Goal: Task Accomplishment & Management: Manage account settings

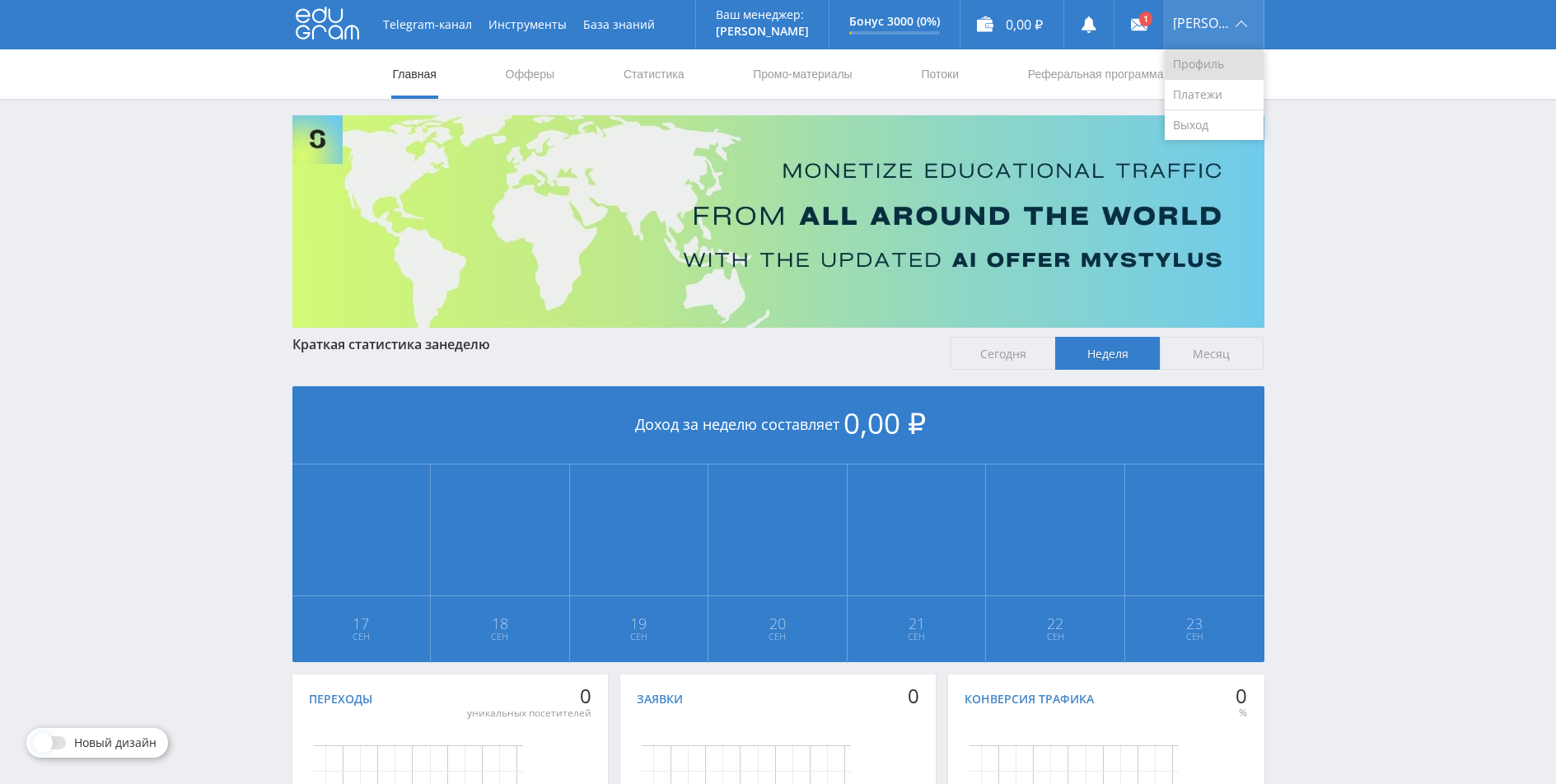
click at [1200, 67] on link "Профиль" at bounding box center [1214, 64] width 99 height 30
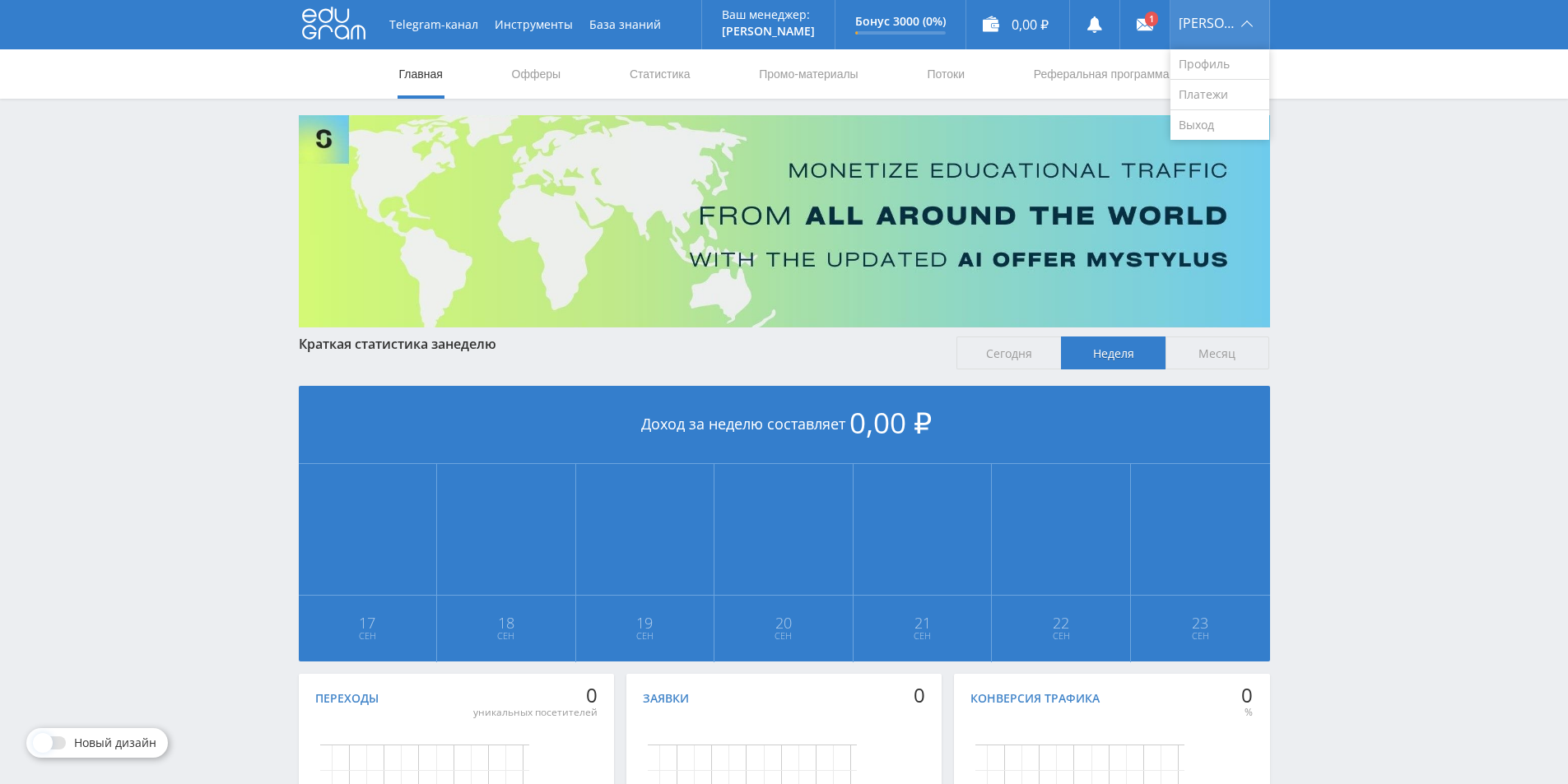
click at [1214, 22] on span "[PERSON_NAME]" at bounding box center [1206, 23] width 57 height 14
click at [1221, 58] on link "Профиль" at bounding box center [1219, 64] width 98 height 30
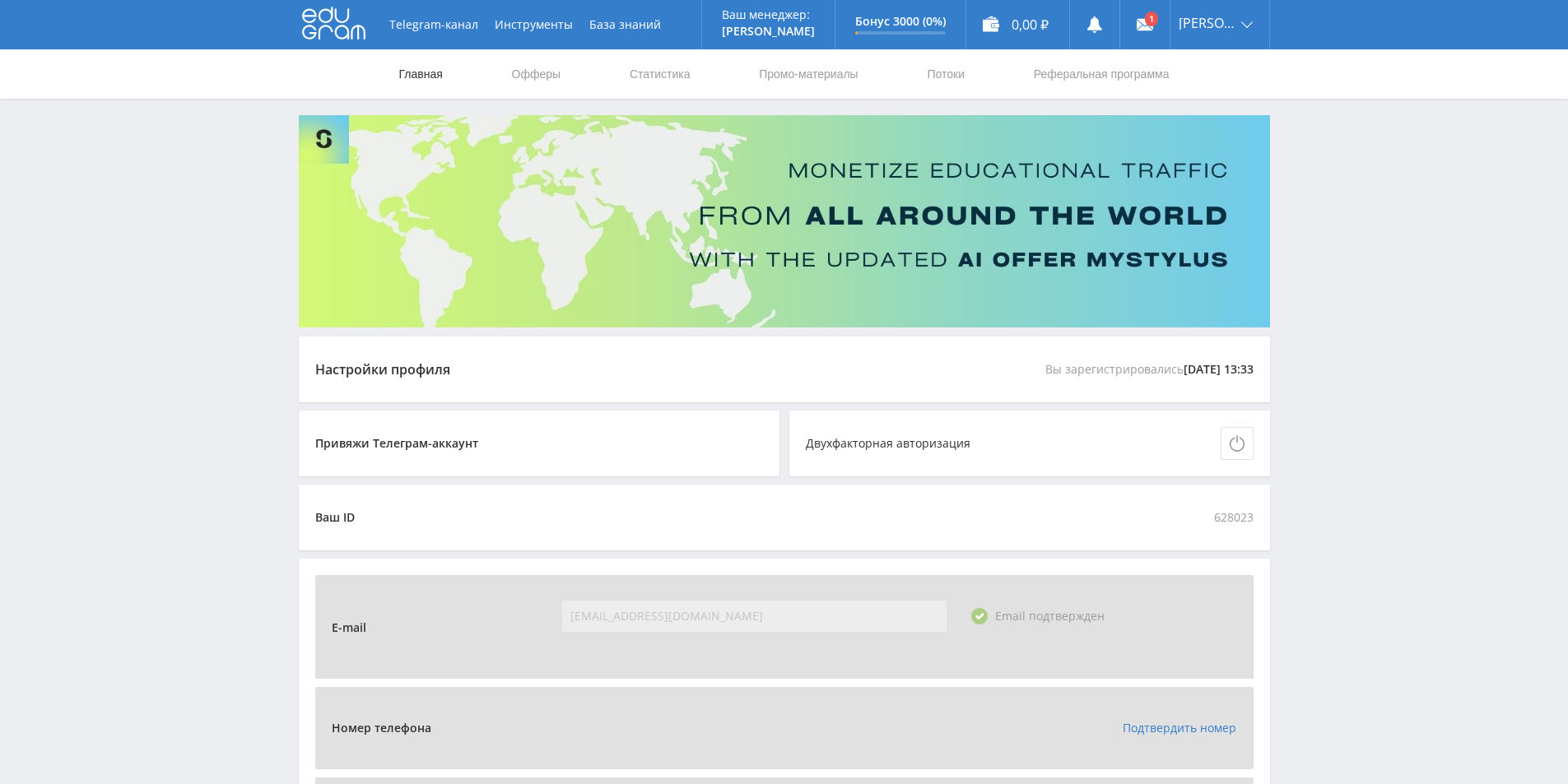
click at [415, 66] on link "Главная" at bounding box center [421, 74] width 47 height 50
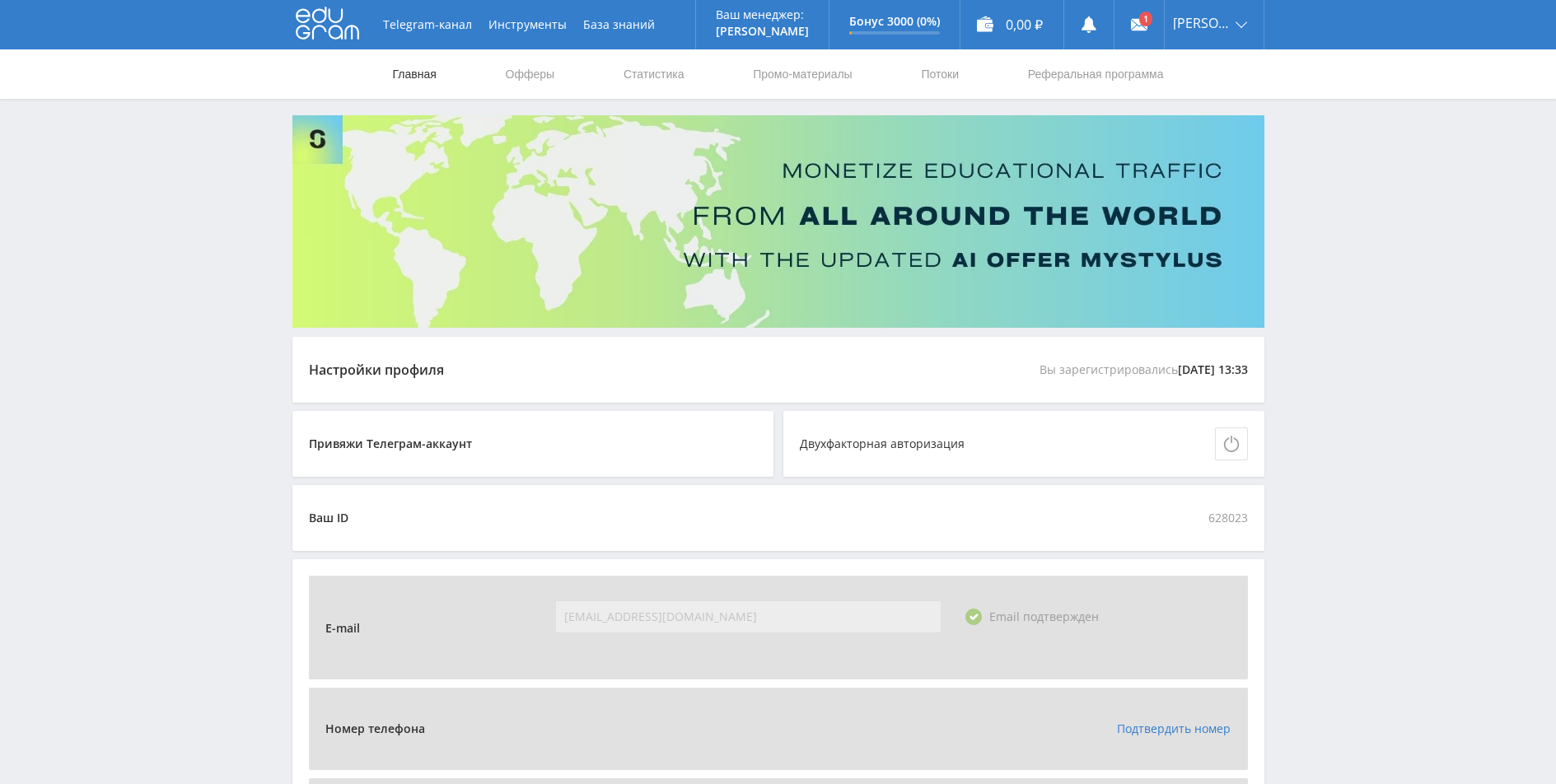
click at [427, 79] on link "Главная" at bounding box center [415, 74] width 47 height 50
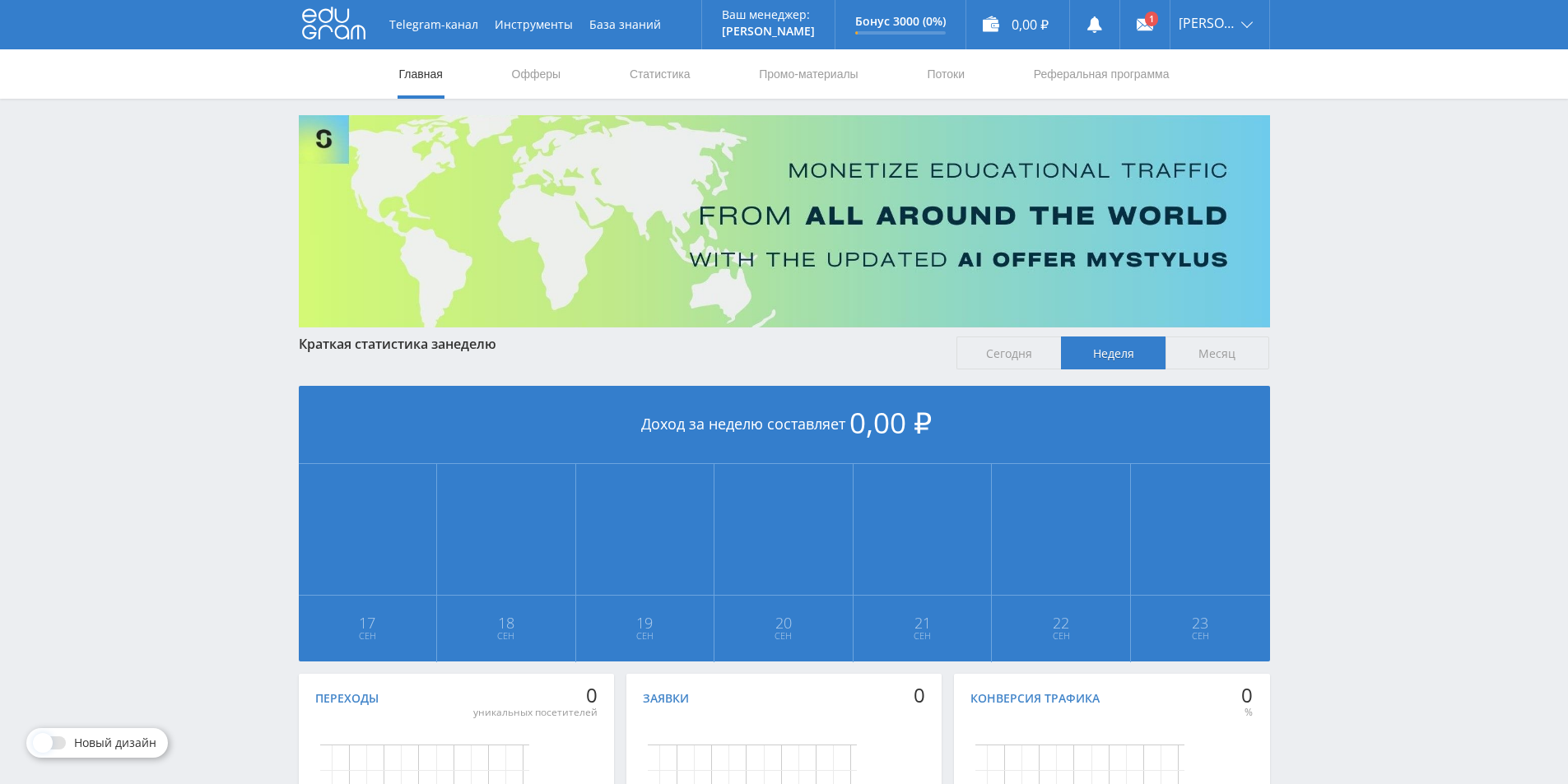
click at [1403, 380] on div "Telegram-канал Инструменты База знаний Ваш менеджер: Alex Alex Online @edugram_…" at bounding box center [784, 488] width 1568 height 976
click at [658, 73] on link "Статистика" at bounding box center [660, 74] width 64 height 50
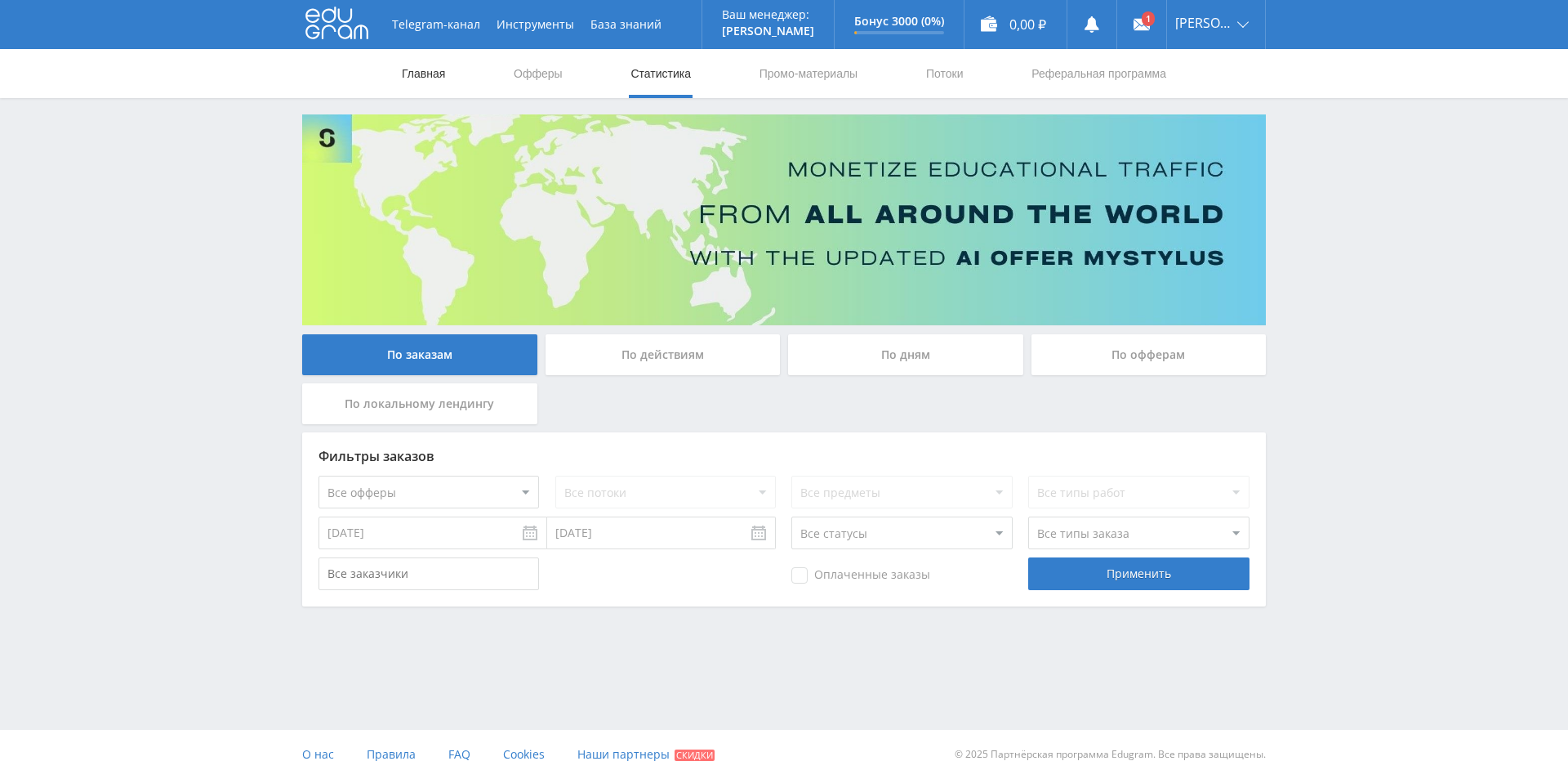
click at [427, 81] on link "Главная" at bounding box center [424, 74] width 46 height 49
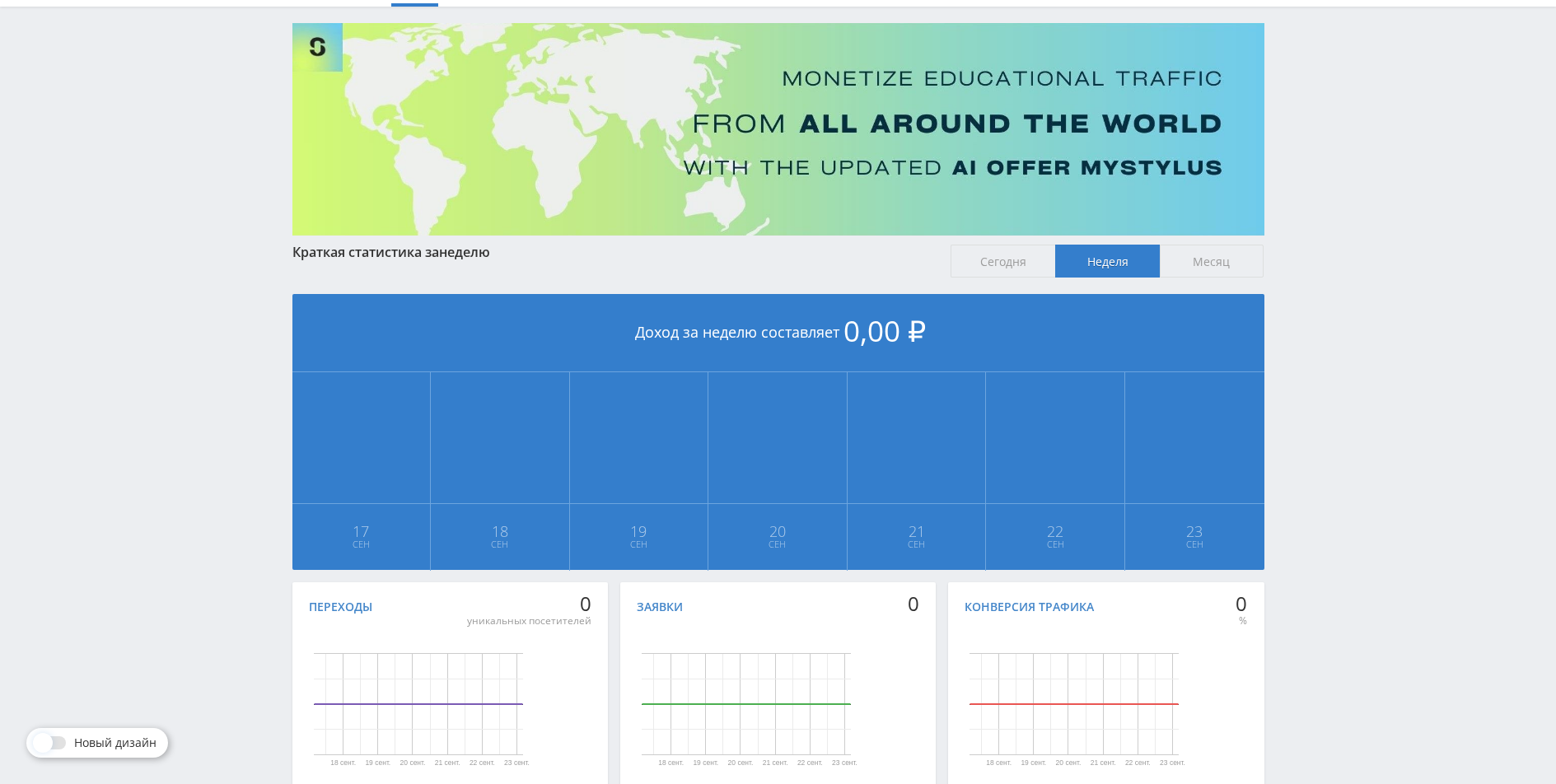
scroll to position [193, 0]
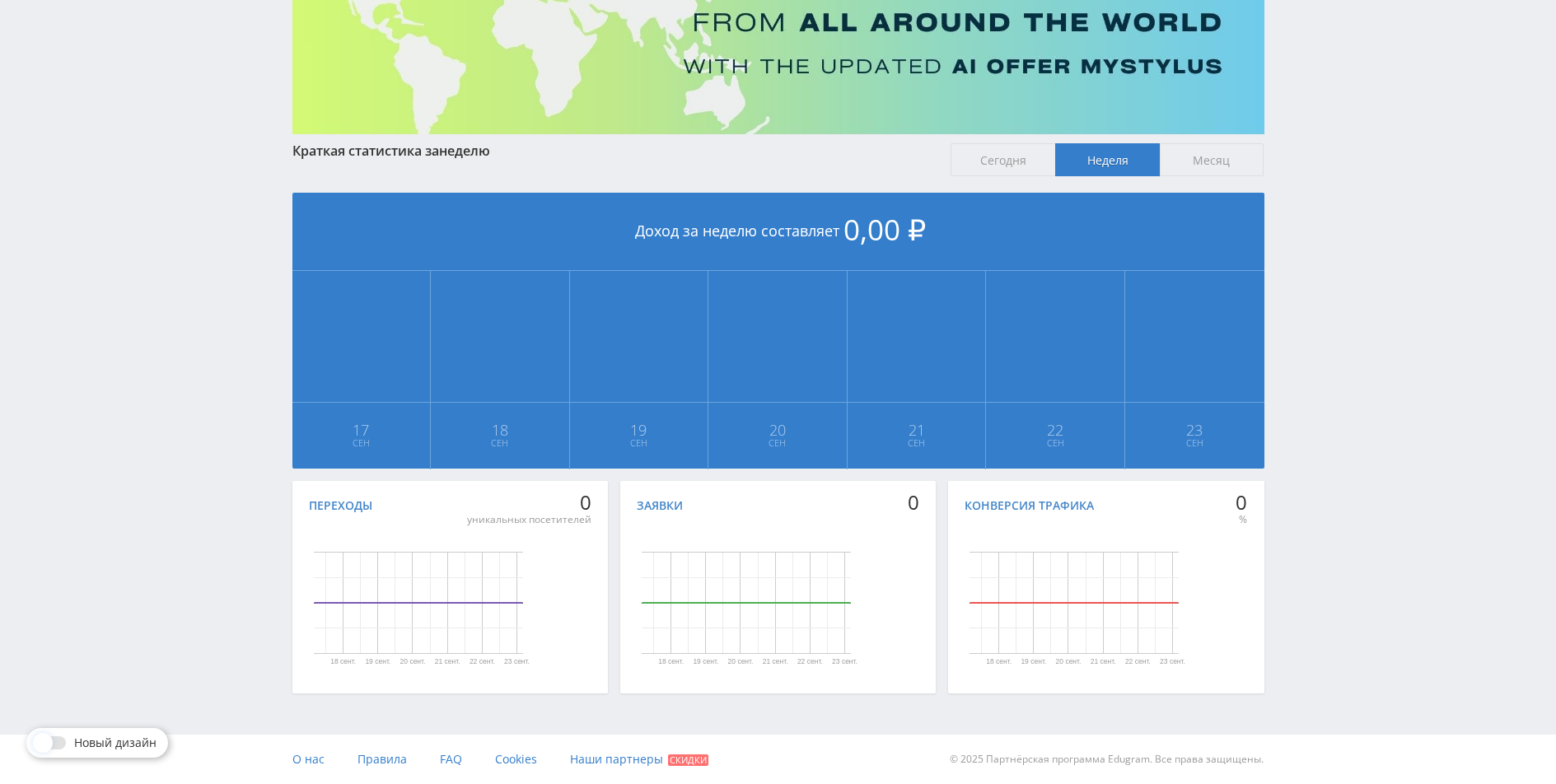
click at [1396, 393] on div "Telegram-канал Инструменты База знаний Ваш менеджер: Alex Alex Online @edugram_…" at bounding box center [778, 295] width 1556 height 977
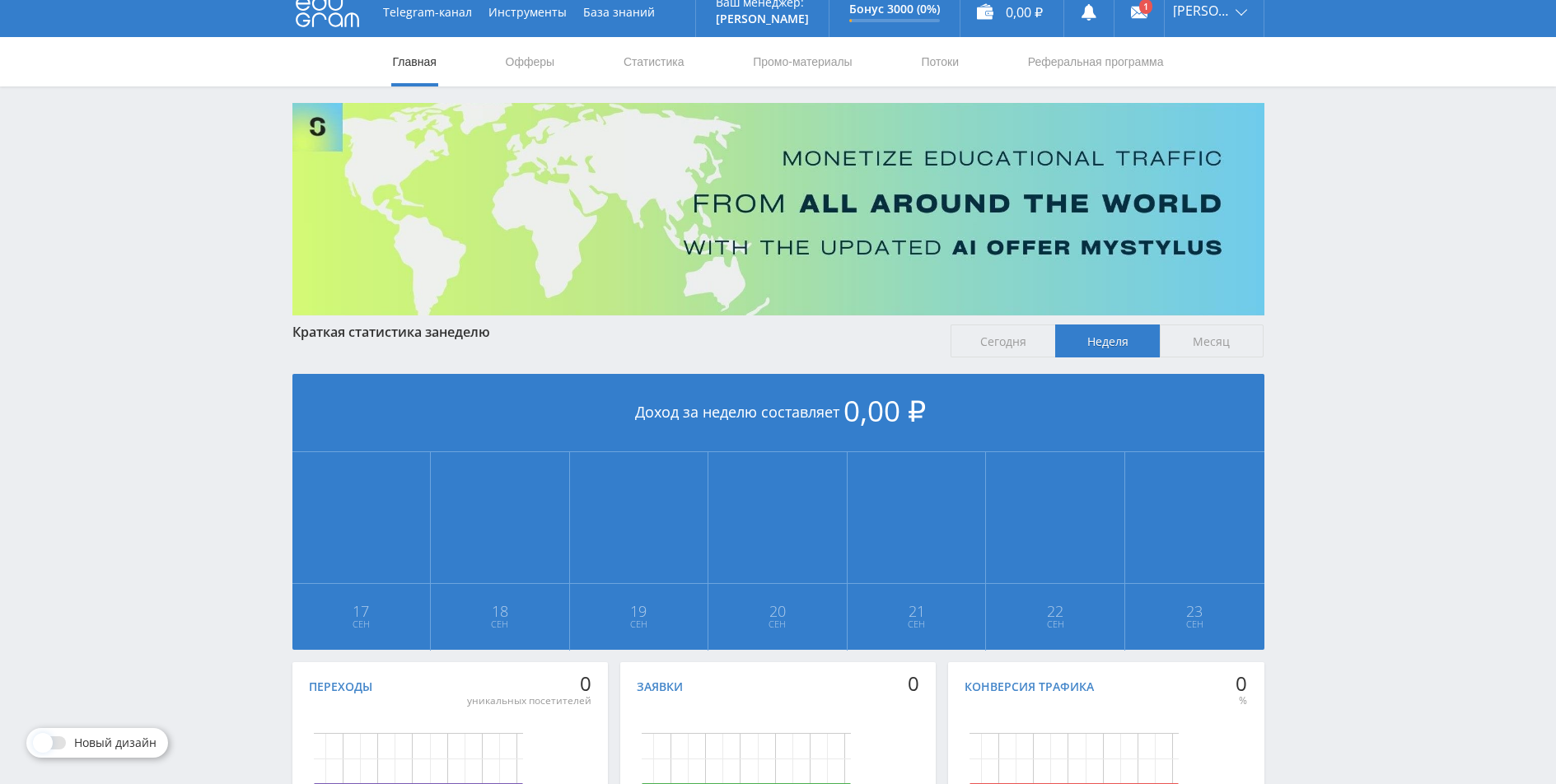
scroll to position [0, 0]
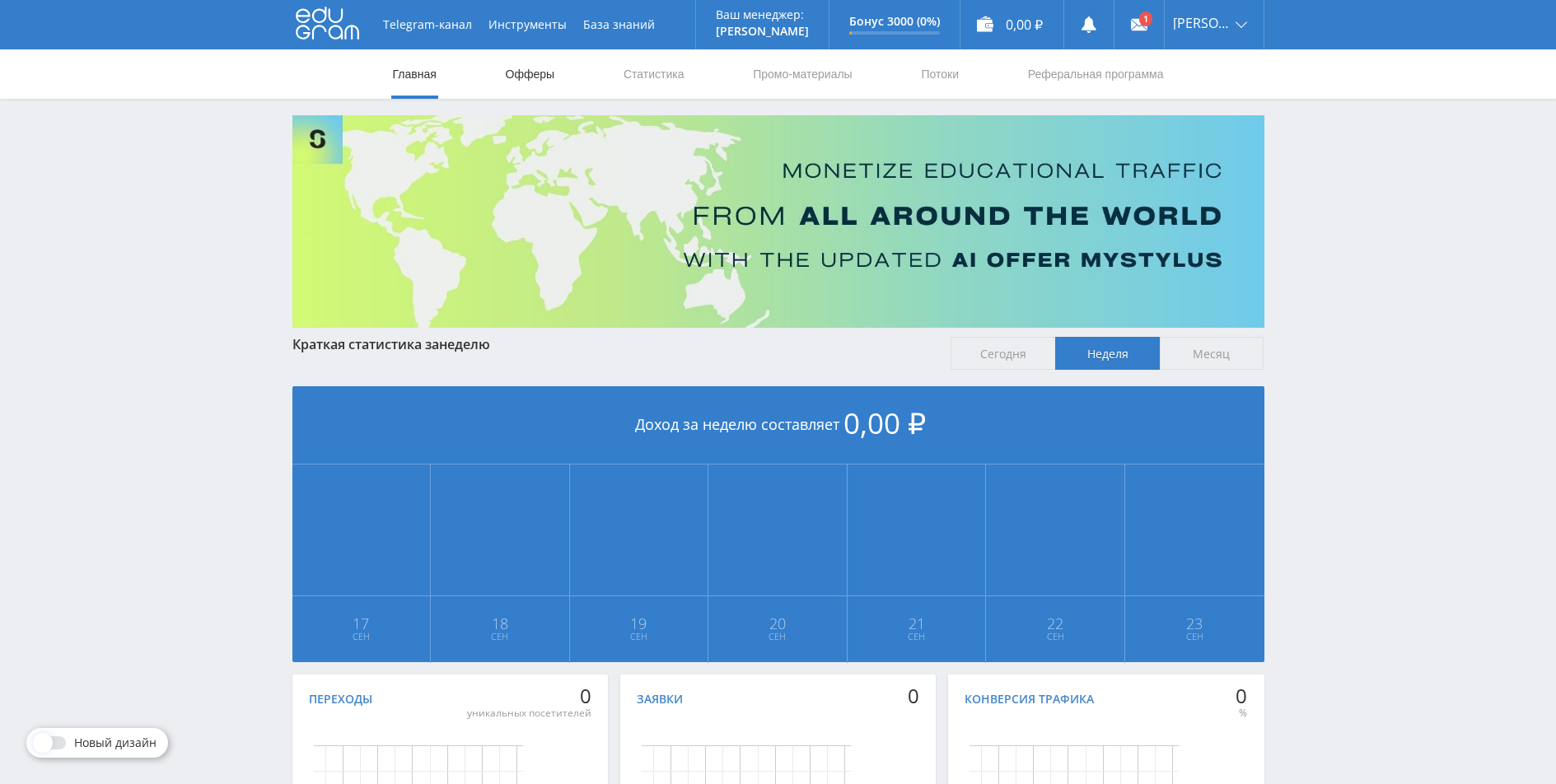
click at [548, 70] on link "Офферы" at bounding box center [531, 74] width 53 height 50
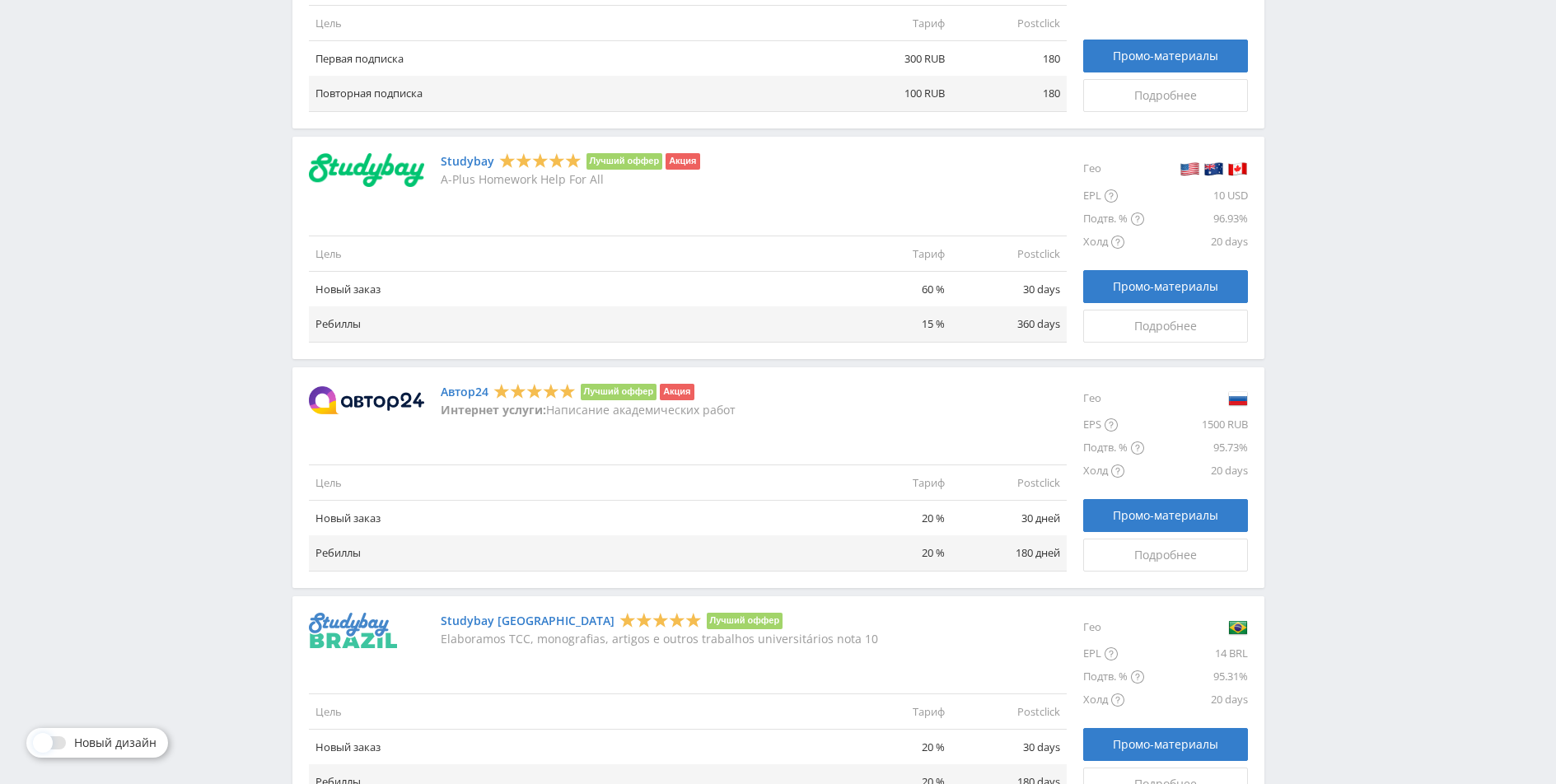
scroll to position [1317, 0]
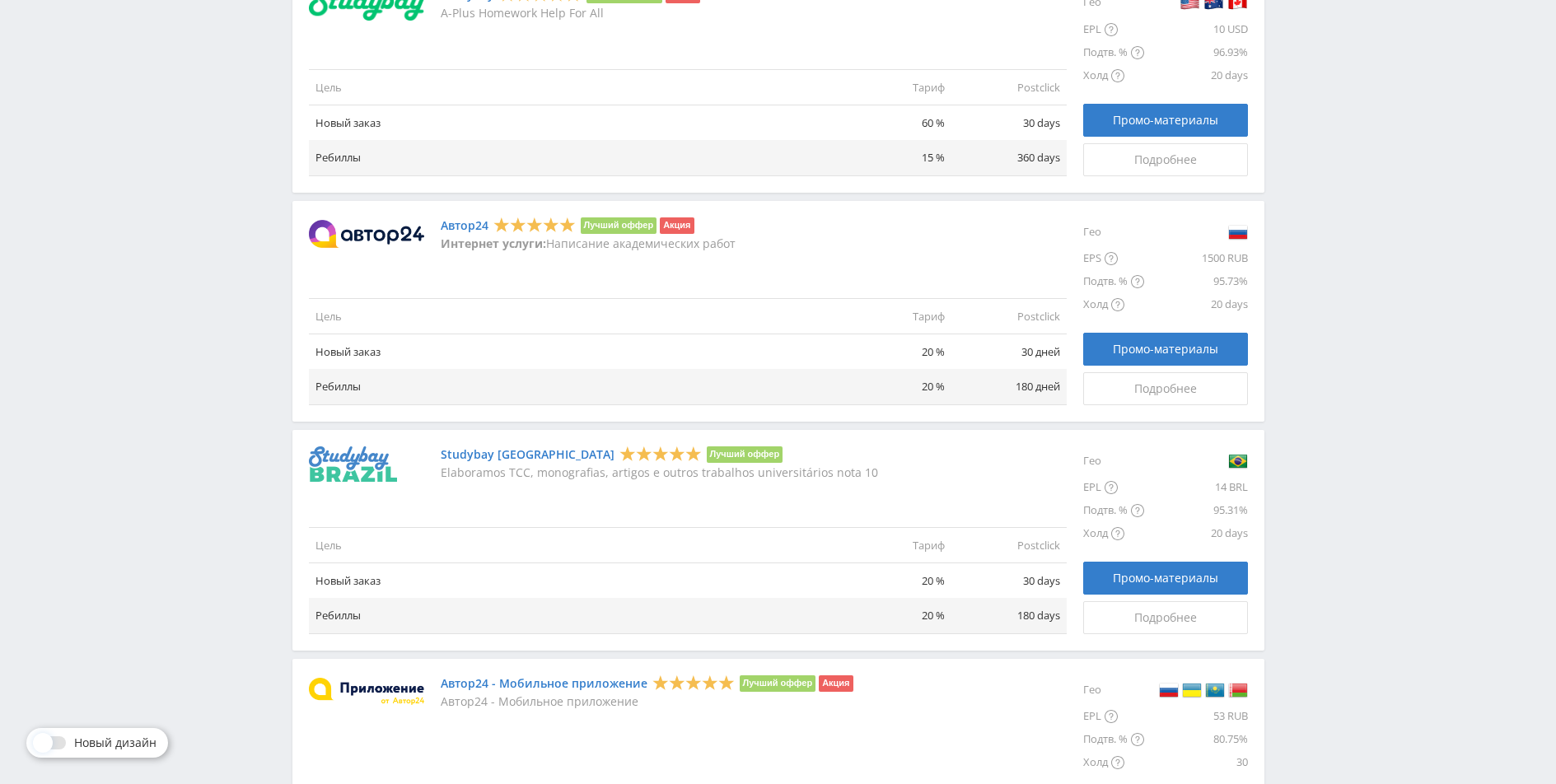
click at [382, 230] on img at bounding box center [367, 233] width 115 height 28
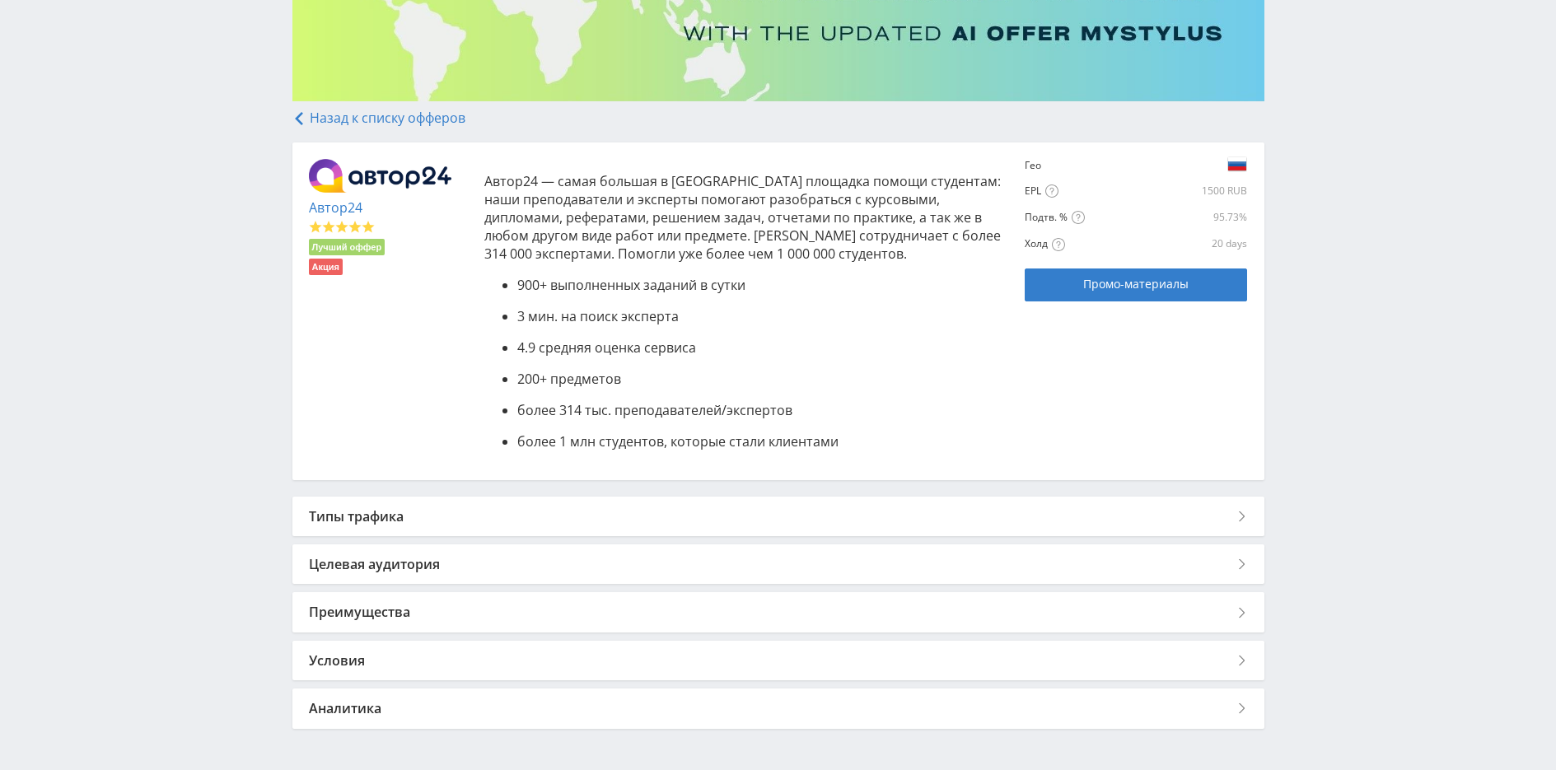
scroll to position [247, 0]
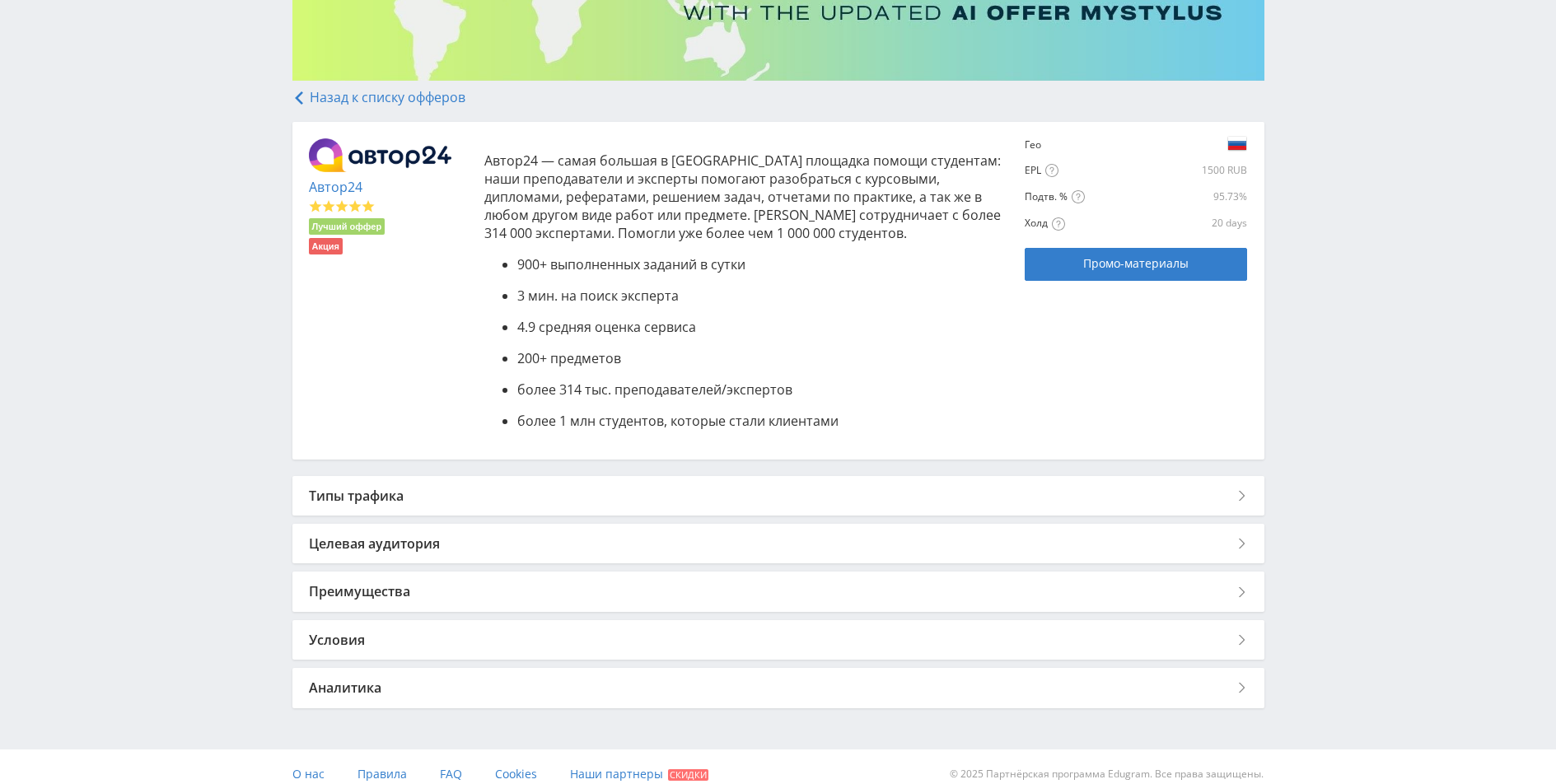
click at [394, 498] on div "Типы трафика" at bounding box center [778, 495] width 972 height 40
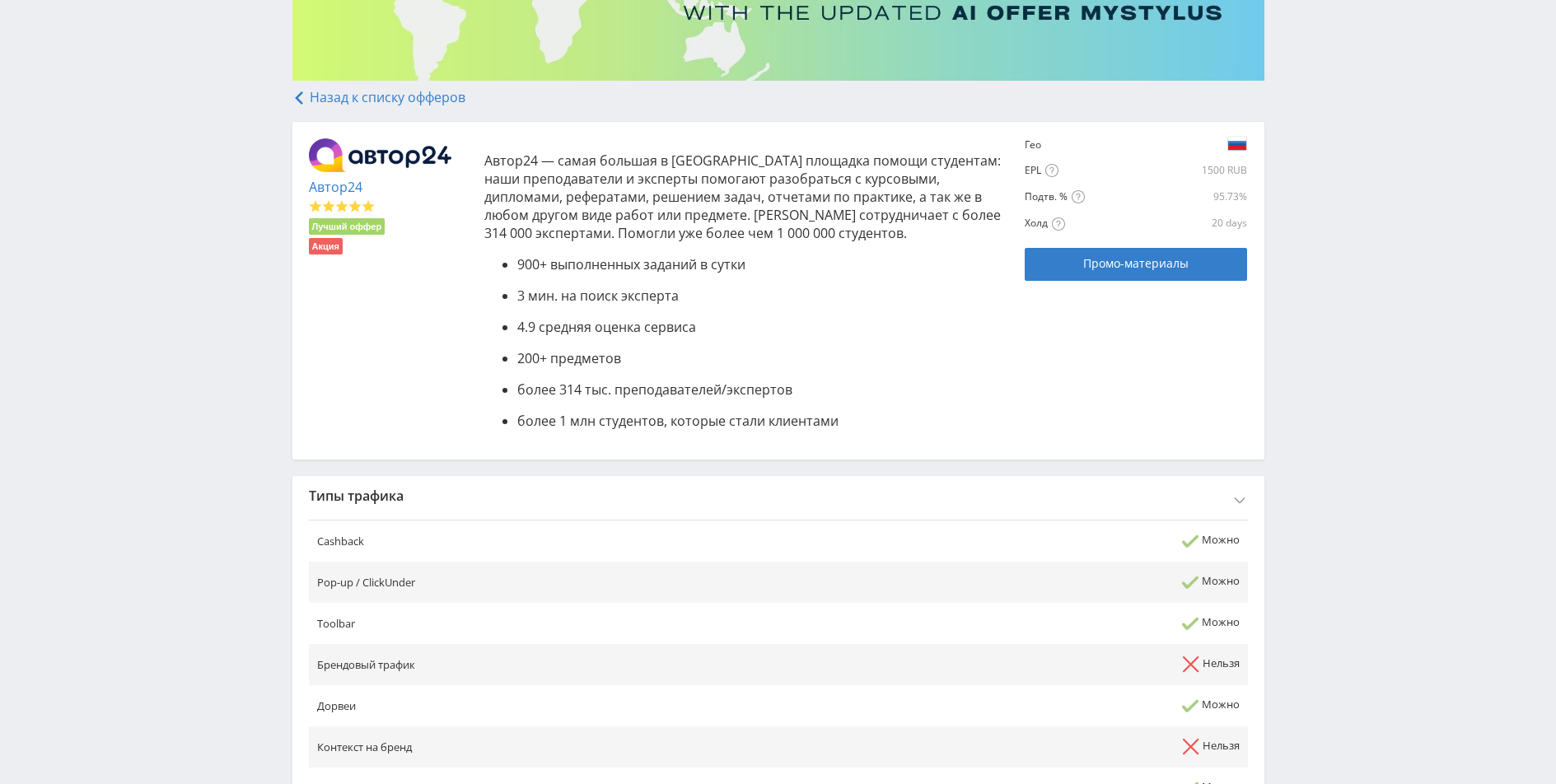
click at [449, 500] on div "Типы трафика" at bounding box center [778, 495] width 972 height 40
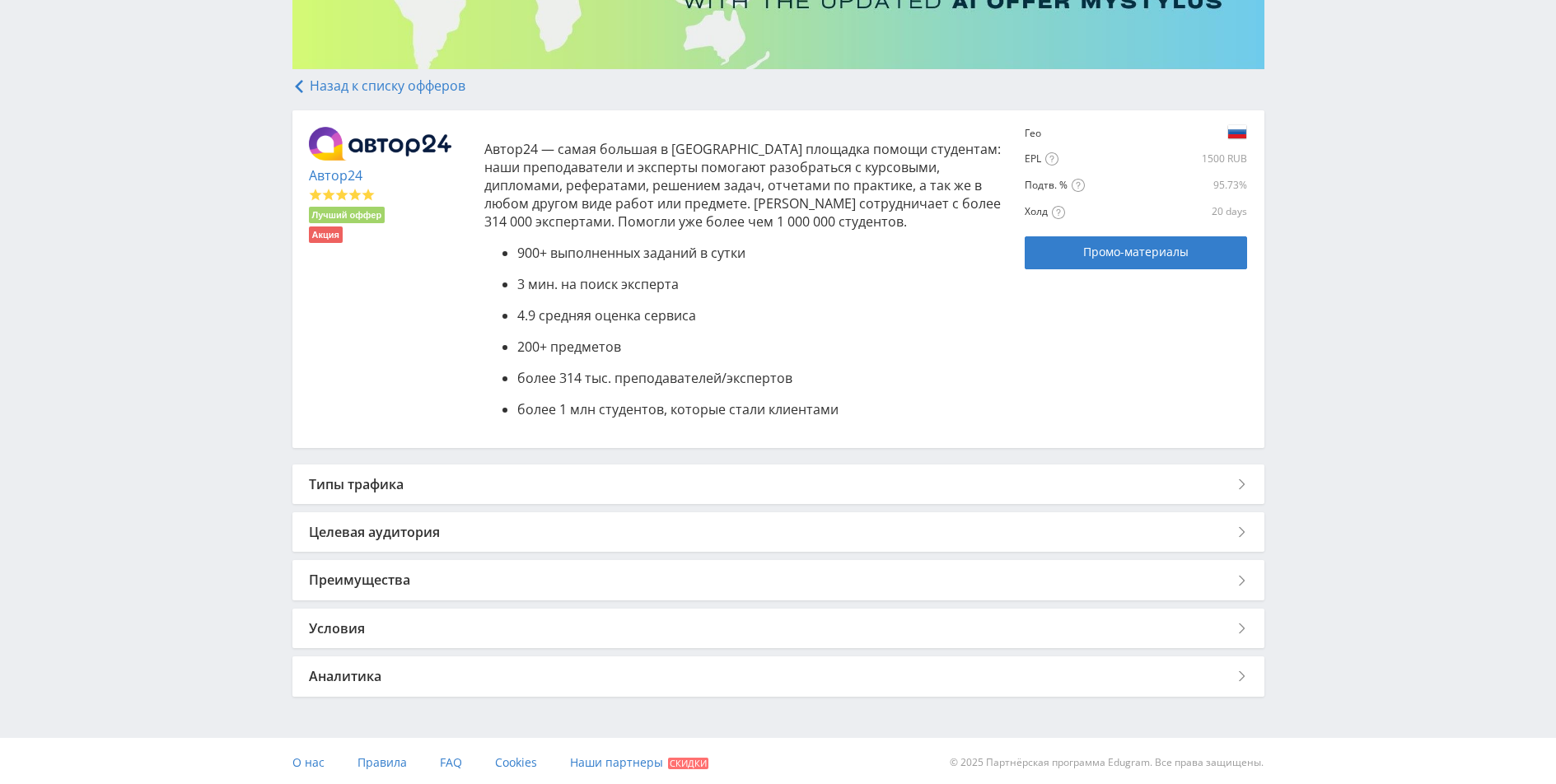
scroll to position [262, 0]
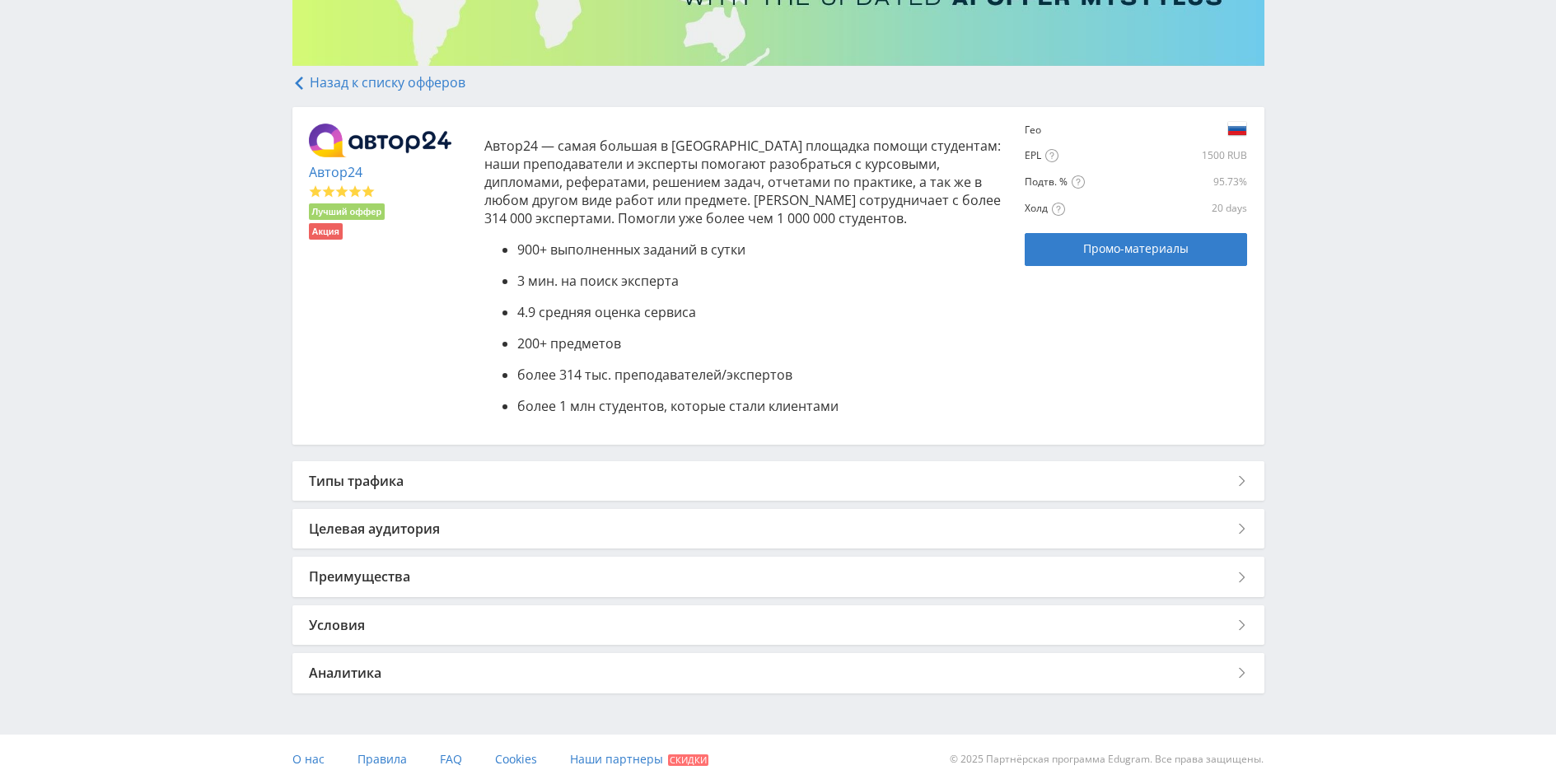
click at [459, 527] on div "Целевая аудитория" at bounding box center [778, 529] width 972 height 40
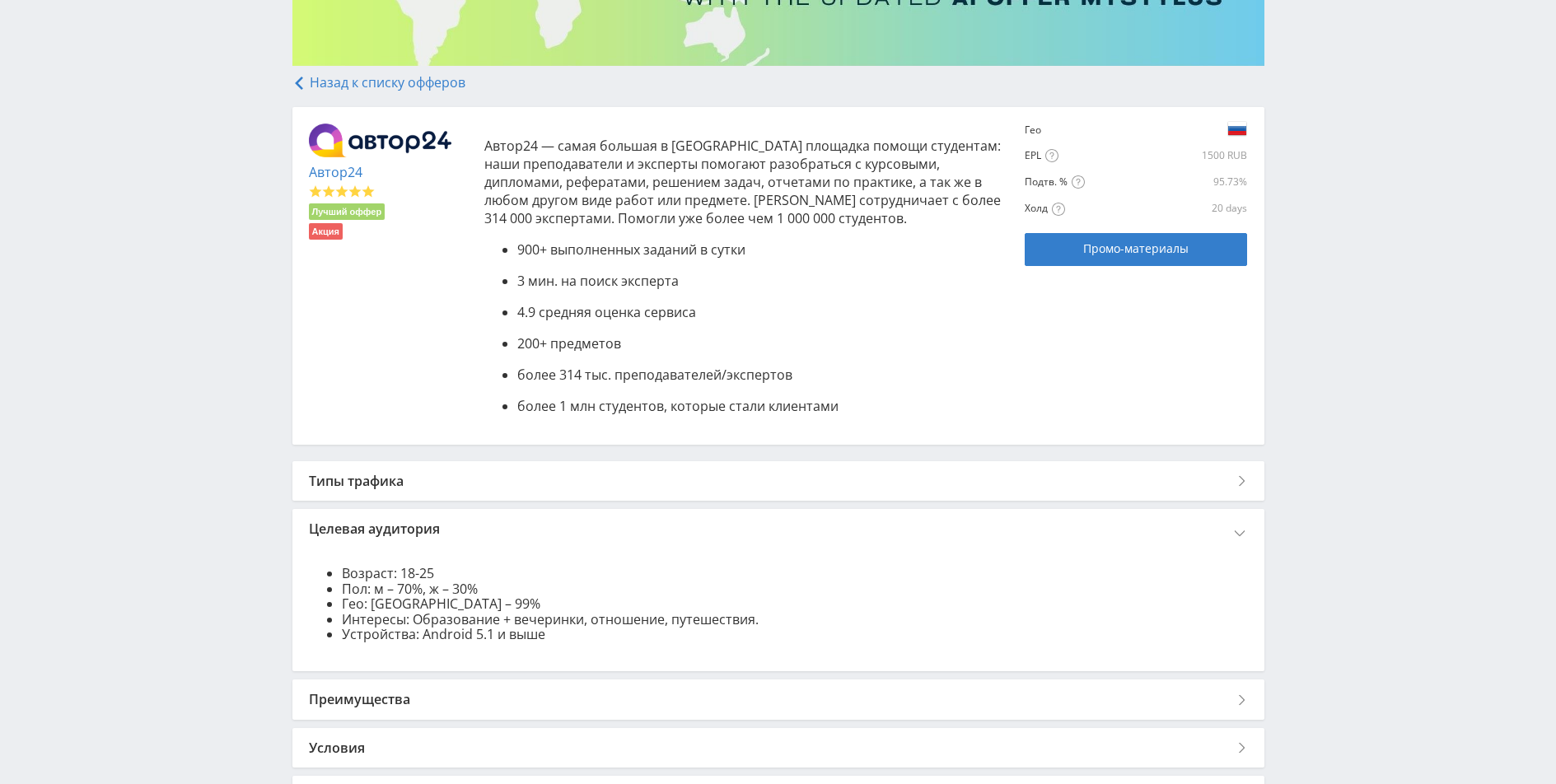
click at [459, 529] on div "Целевая аудитория" at bounding box center [778, 529] width 972 height 40
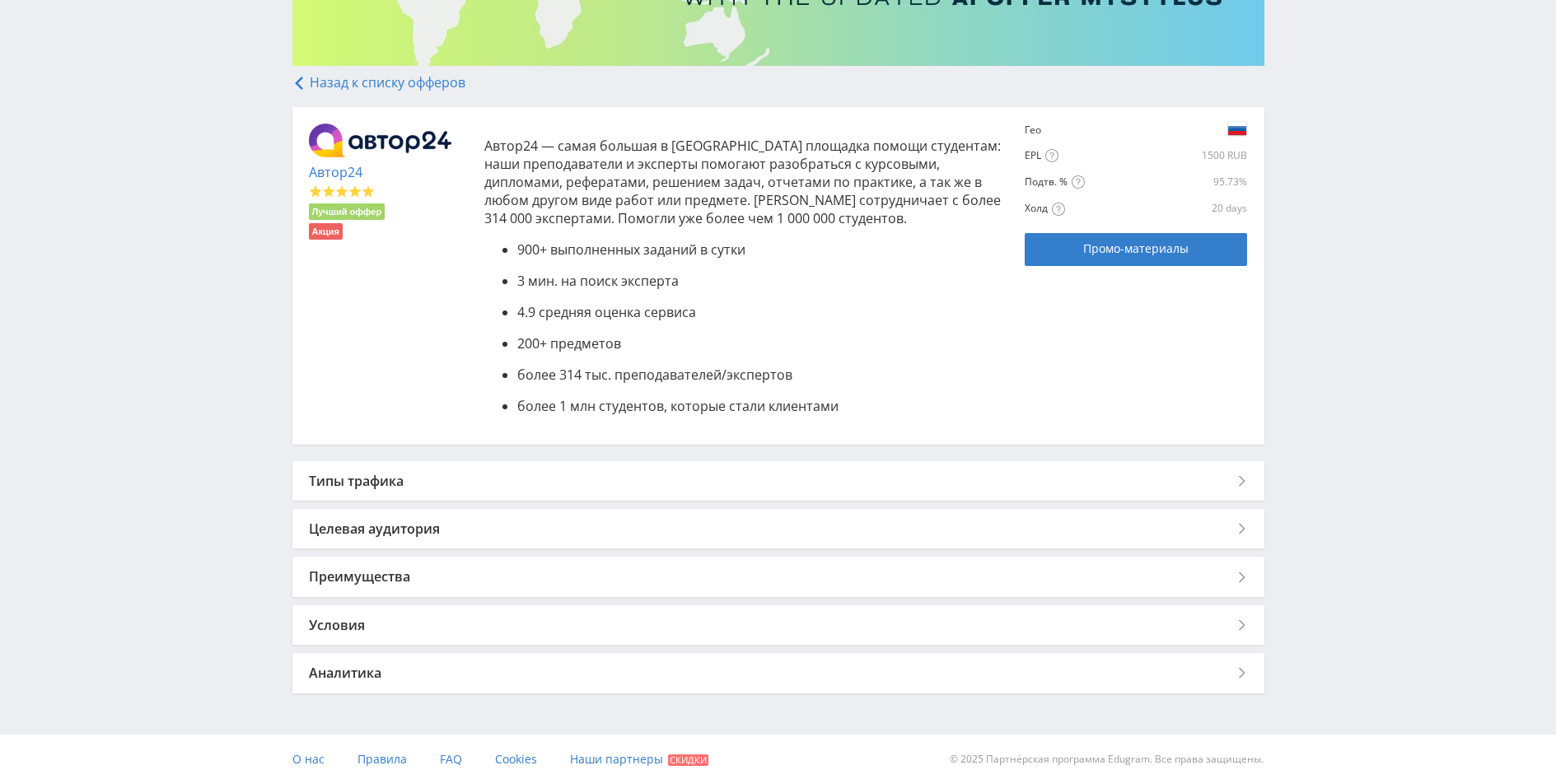
click at [440, 570] on div "Преимущества" at bounding box center [778, 576] width 972 height 40
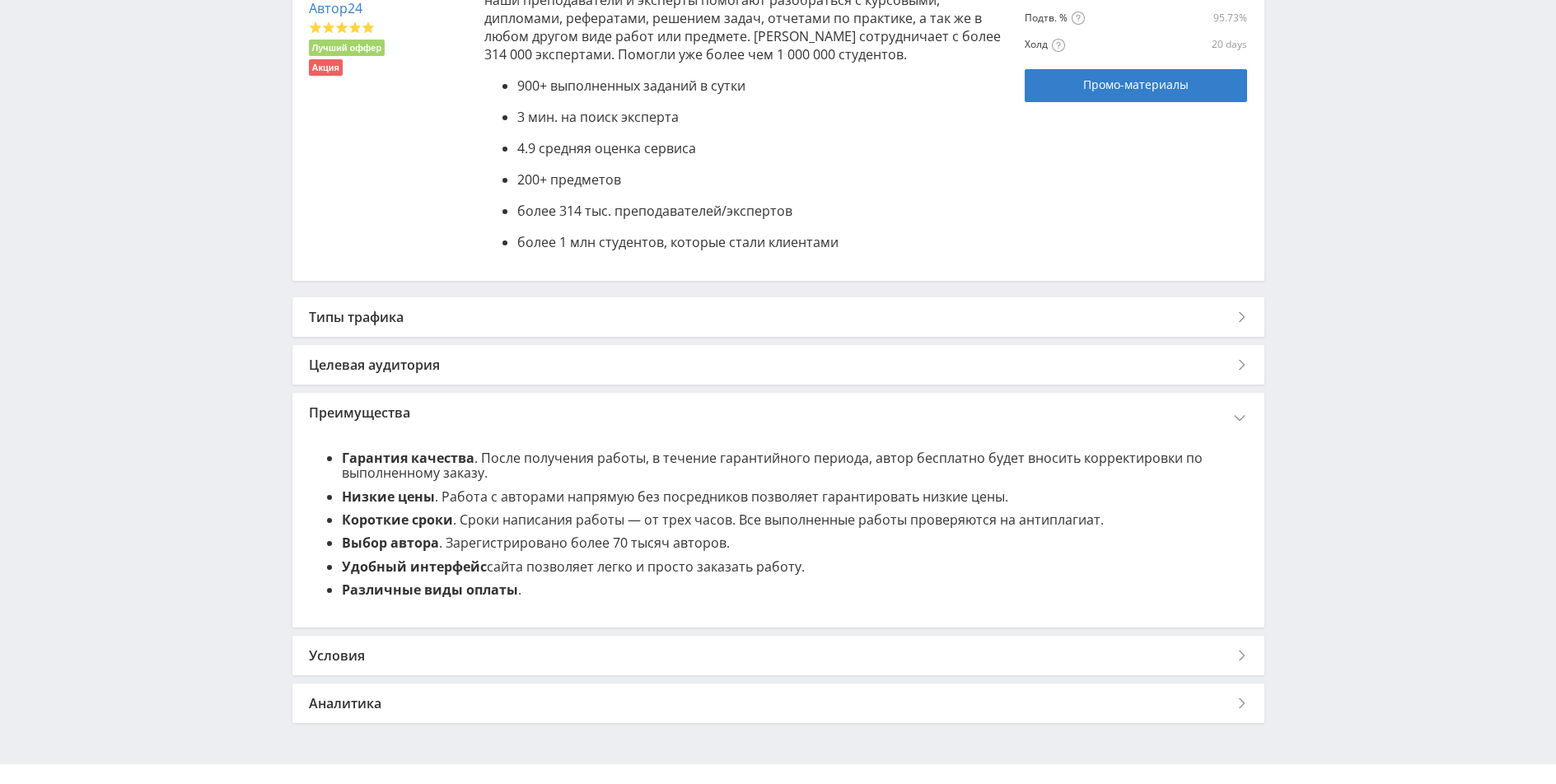
scroll to position [426, 0]
click at [1155, 88] on span "Промо-материалы" at bounding box center [1136, 84] width 105 height 14
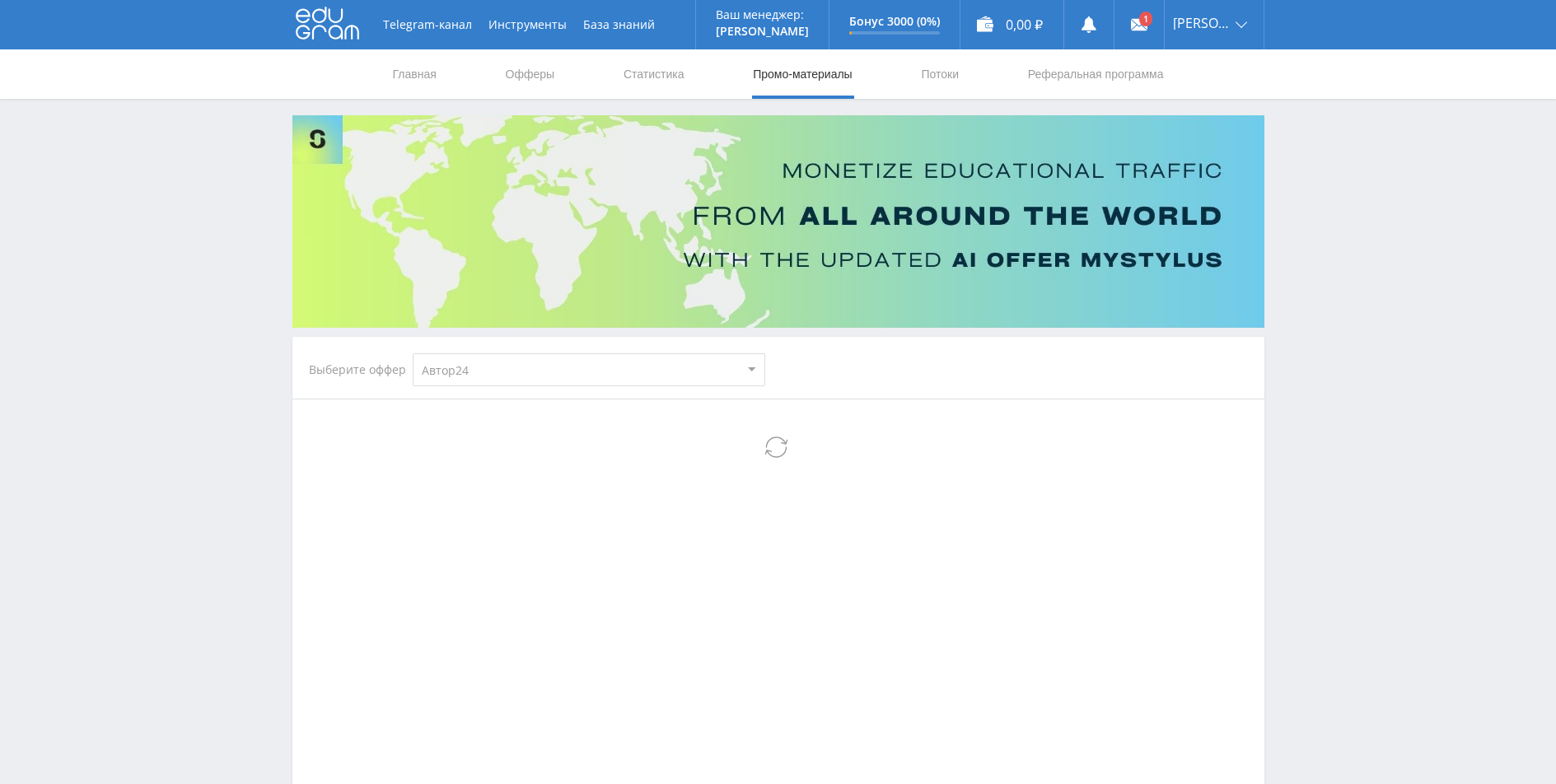
select select "1"
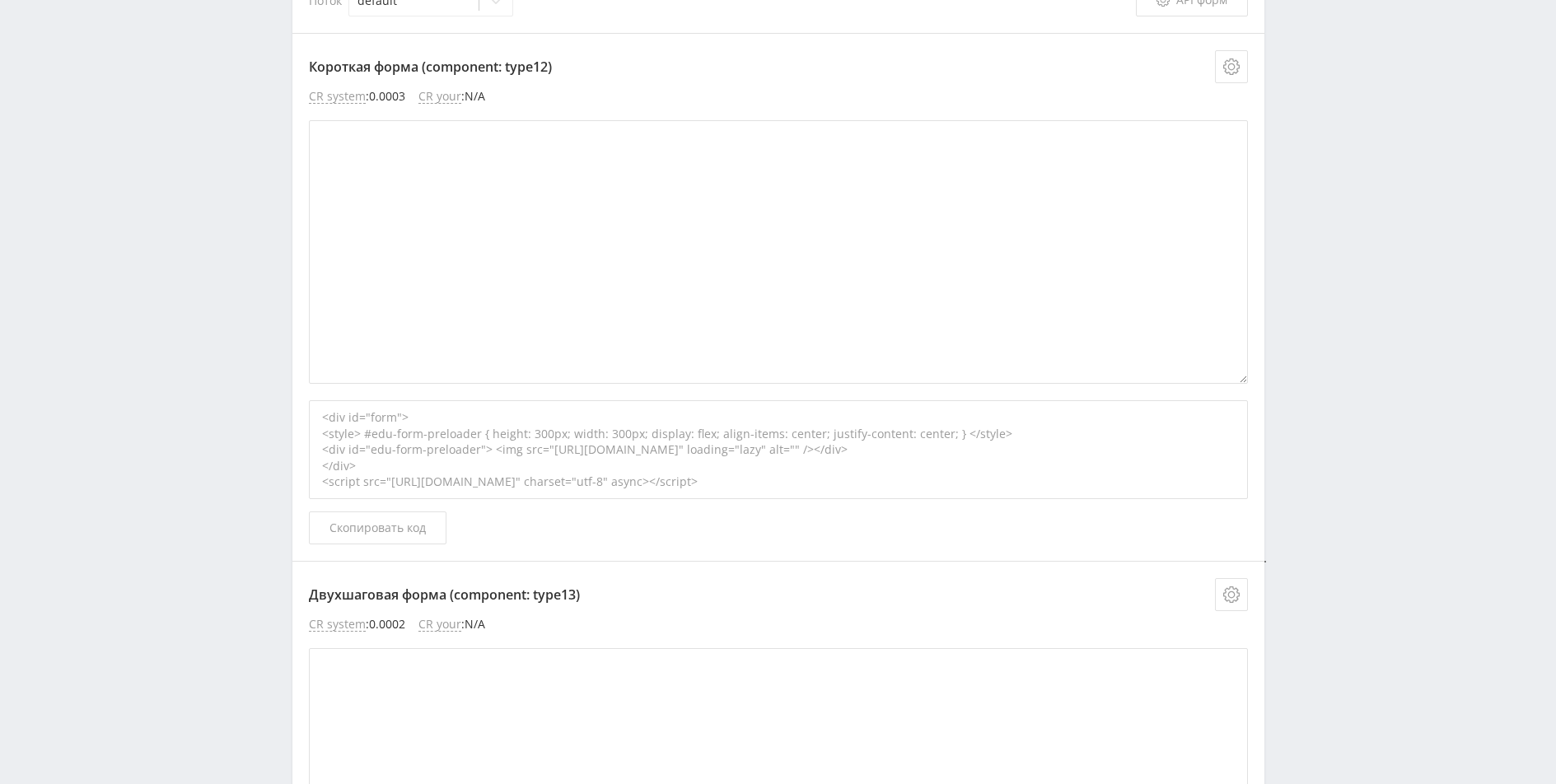
scroll to position [494, 0]
